Goal: Task Accomplishment & Management: Use online tool/utility

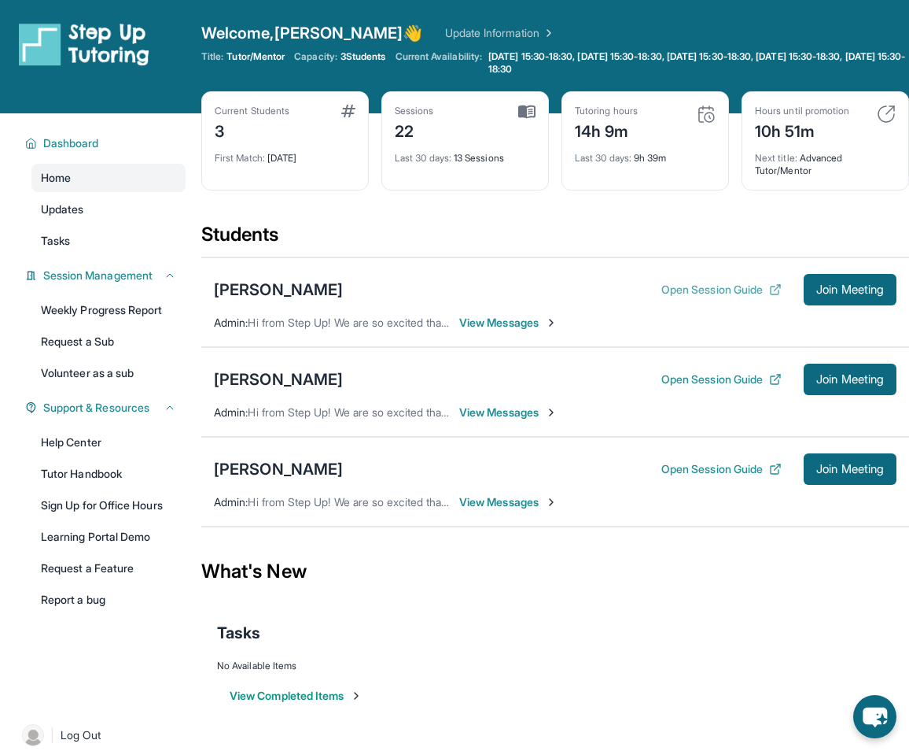
click at [728, 294] on button "Open Session Guide" at bounding box center [722, 290] width 120 height 16
click at [852, 280] on button "Join Meeting" at bounding box center [850, 289] width 93 height 31
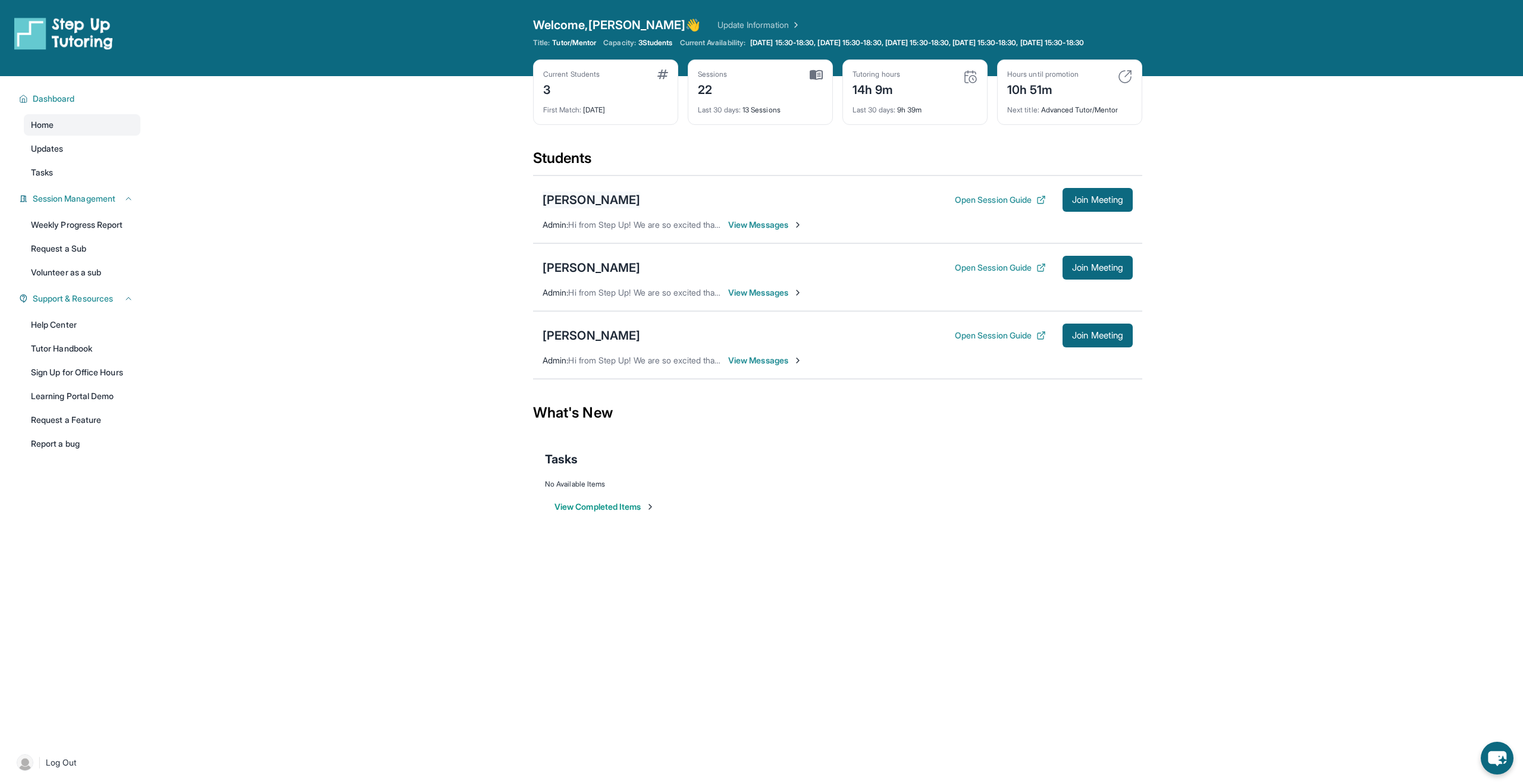
click at [576, 208] on div "[PERSON_NAME]" at bounding box center [591, 200] width 98 height 17
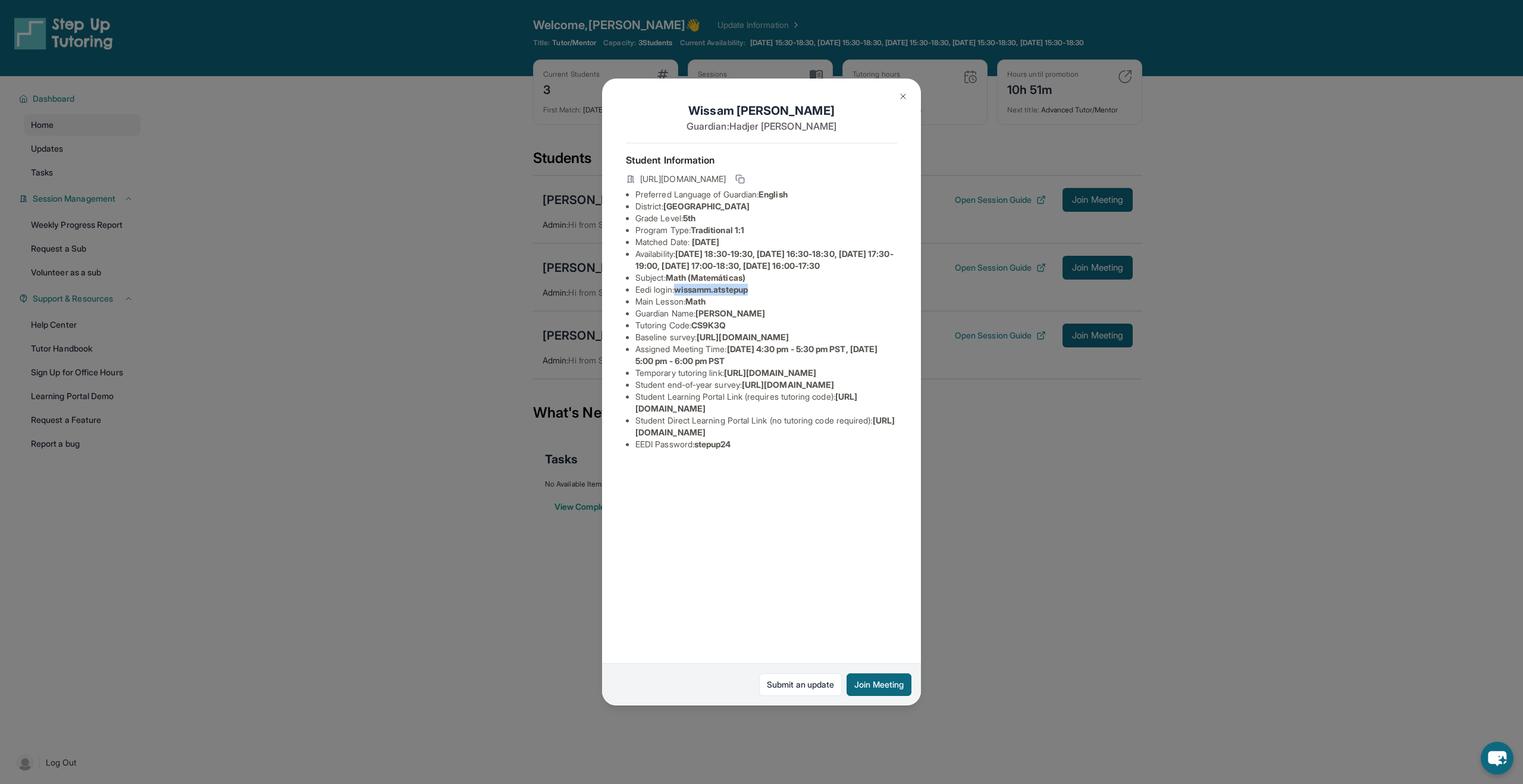
drag, startPoint x: 680, startPoint y: 302, endPoint x: 774, endPoint y: 302, distance: 94.0
click at [687, 296] on li "Eedi login : wissamm.atstepup" at bounding box center [766, 290] width 262 height 12
copy span "wissamm.atstepup"
click at [687, 92] on img at bounding box center [903, 96] width 10 height 10
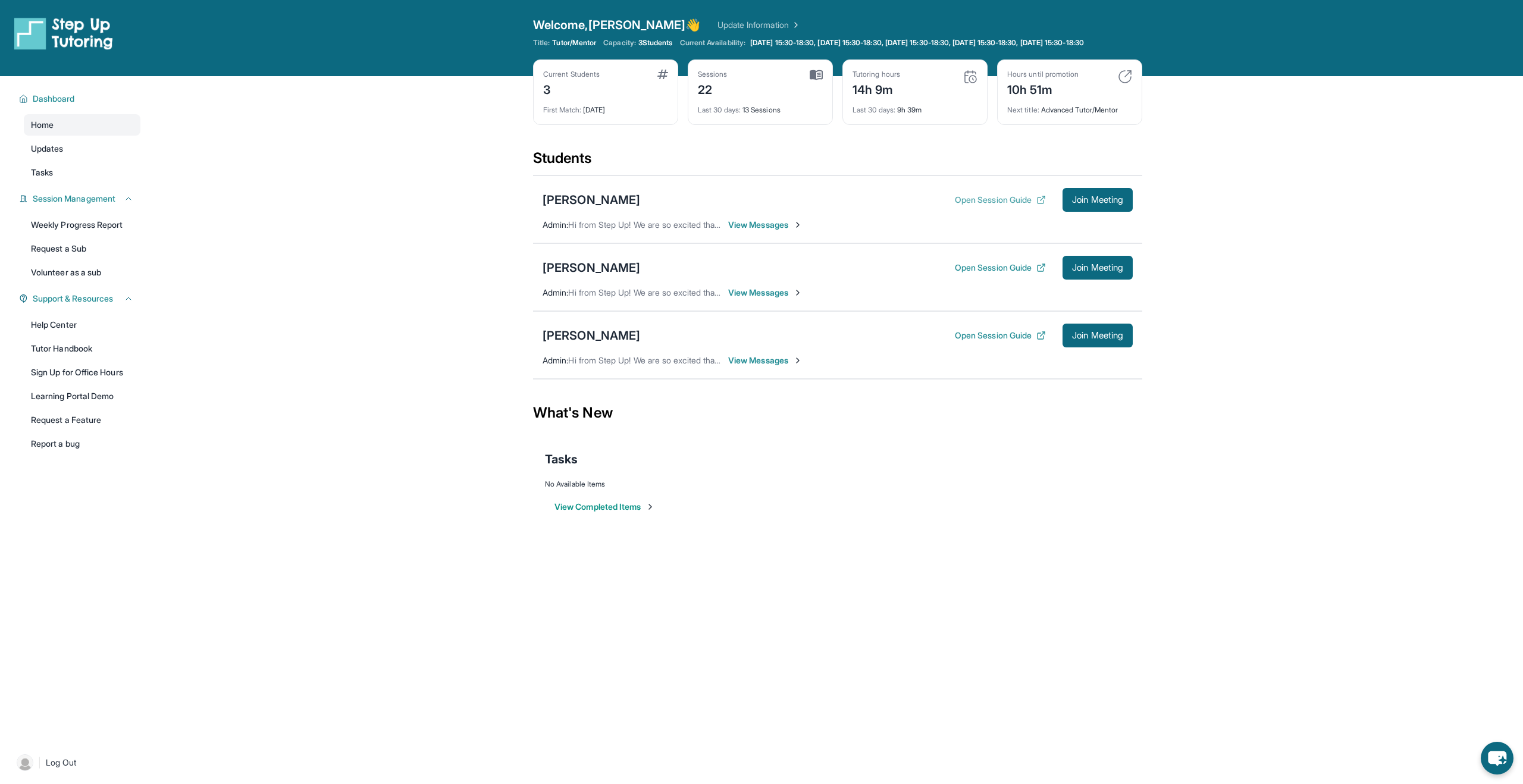
click at [687, 206] on button "Open Session Guide" at bounding box center [1000, 200] width 91 height 12
